Goal: Task Accomplishment & Management: Manage account settings

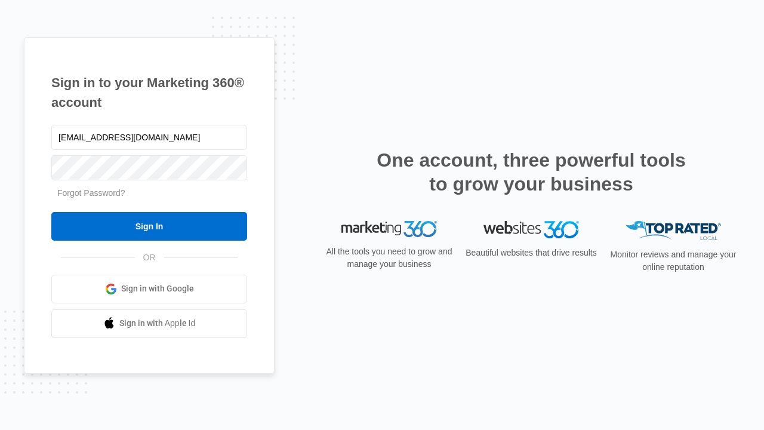
type input "dankie614@gmail.com"
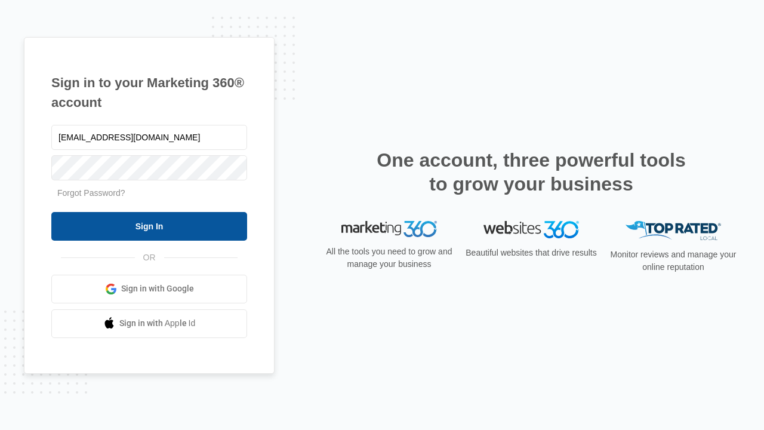
click at [149, 226] on input "Sign In" at bounding box center [149, 226] width 196 height 29
